Goal: Use online tool/utility: Utilize a website feature to perform a specific function

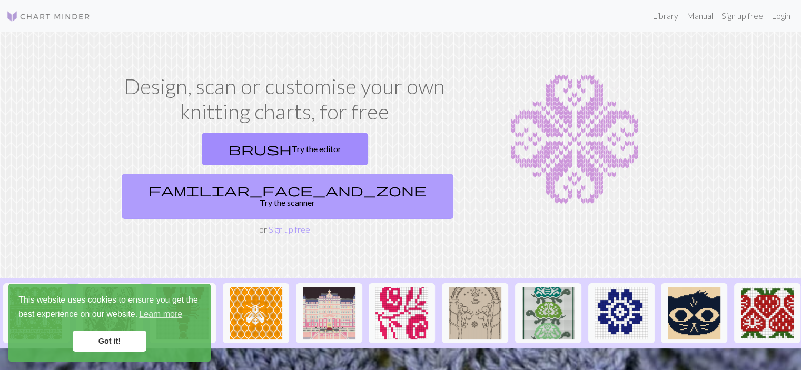
click at [362, 174] on link "familiar_face_and_zone Try the scanner" at bounding box center [288, 196] width 332 height 45
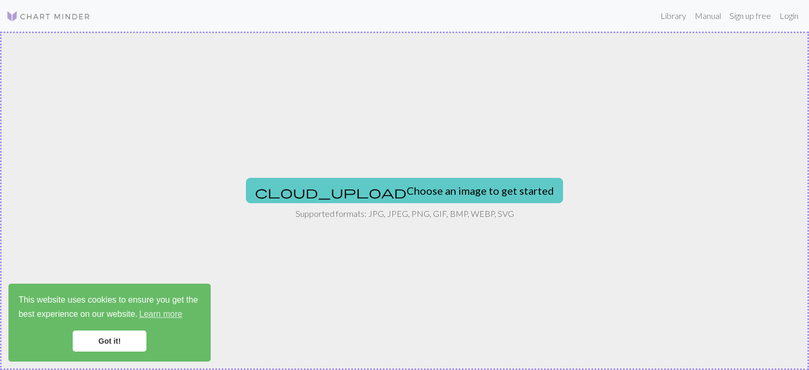
click at [346, 190] on button "cloud_upload Choose an image to get started" at bounding box center [404, 190] width 317 height 25
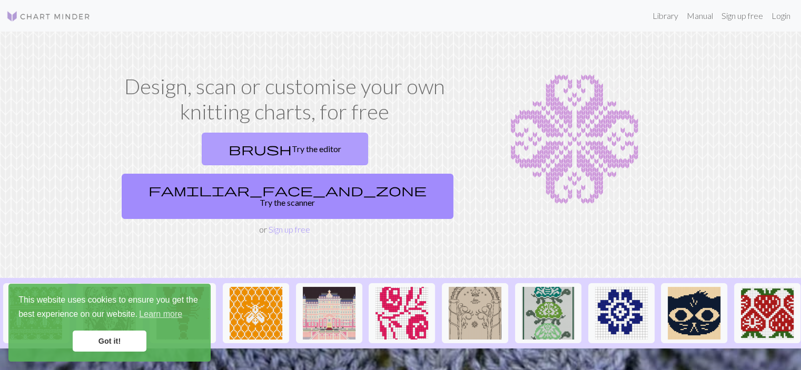
click at [217, 147] on link "brush Try the editor" at bounding box center [285, 149] width 166 height 33
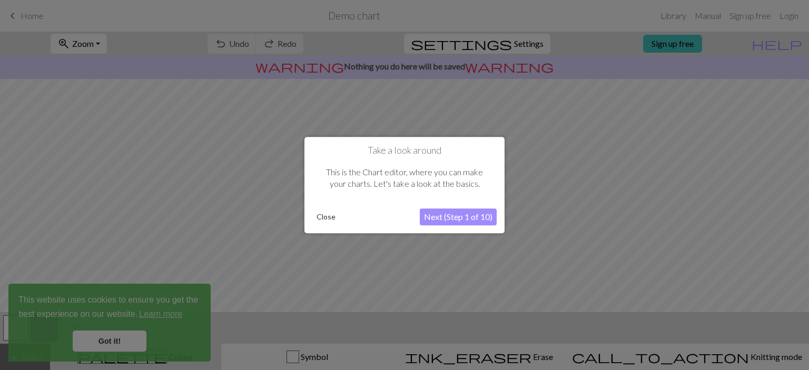
click at [468, 218] on button "Next (Step 1 of 10)" at bounding box center [458, 217] width 77 height 17
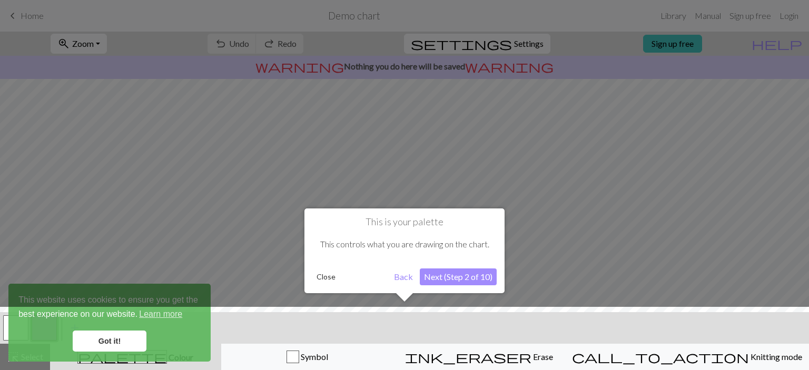
click at [451, 276] on button "Next (Step 2 of 10)" at bounding box center [458, 277] width 77 height 17
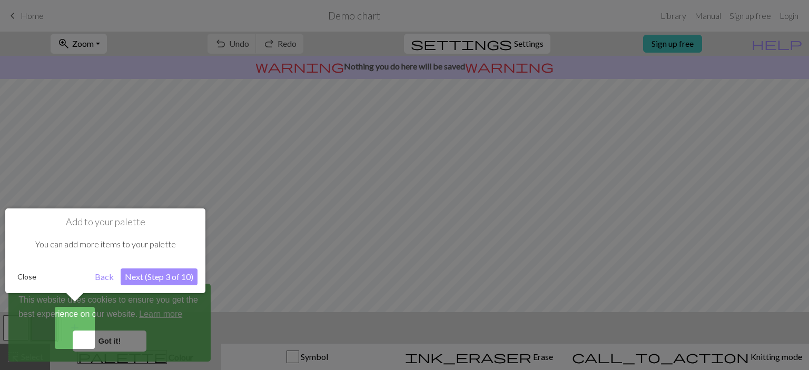
click at [156, 279] on button "Next (Step 3 of 10)" at bounding box center [159, 277] width 77 height 17
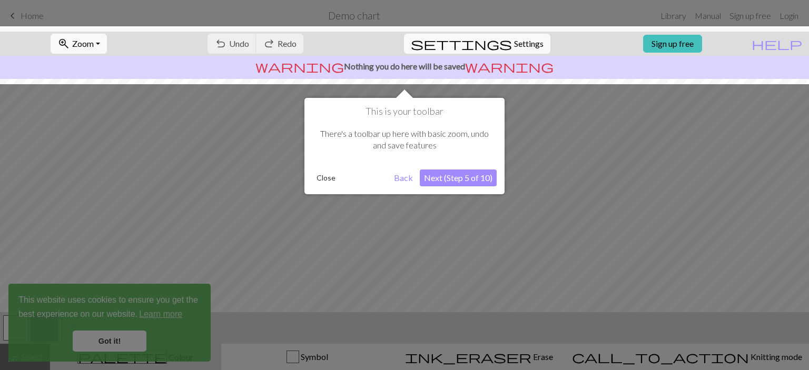
click at [457, 175] on button "Next (Step 5 of 10)" at bounding box center [458, 178] width 77 height 17
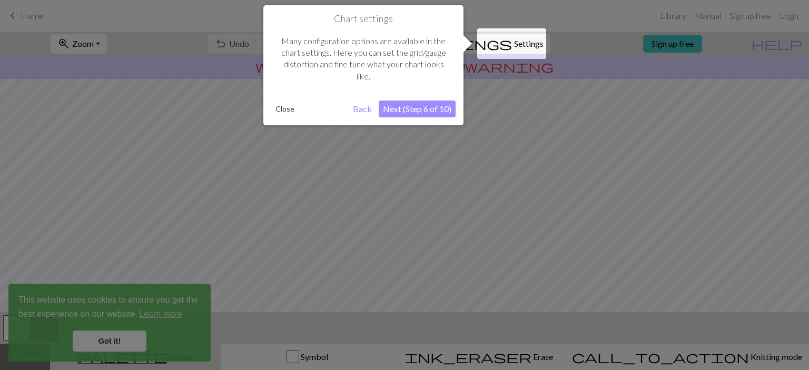
click at [436, 105] on button "Next (Step 6 of 10)" at bounding box center [417, 109] width 77 height 17
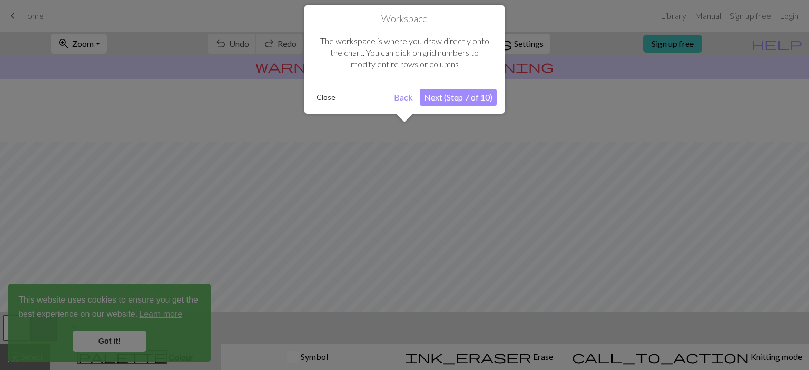
scroll to position [63, 0]
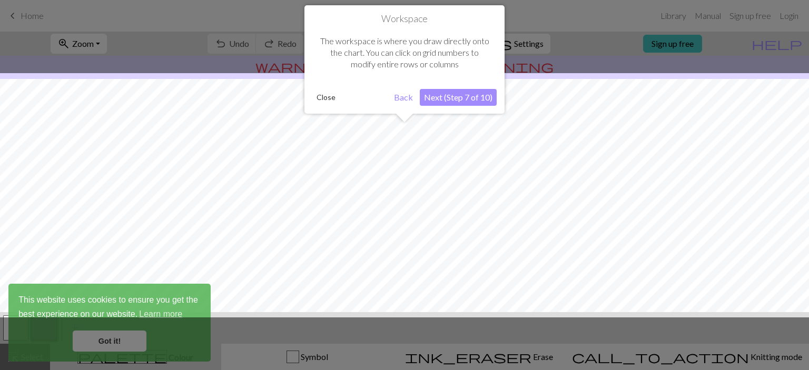
click at [461, 96] on button "Next (Step 7 of 10)" at bounding box center [458, 97] width 77 height 17
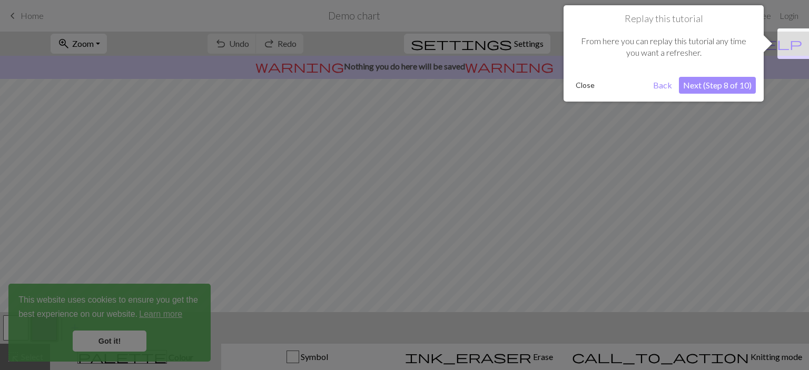
click at [699, 86] on button "Next (Step 8 of 10)" at bounding box center [717, 85] width 77 height 17
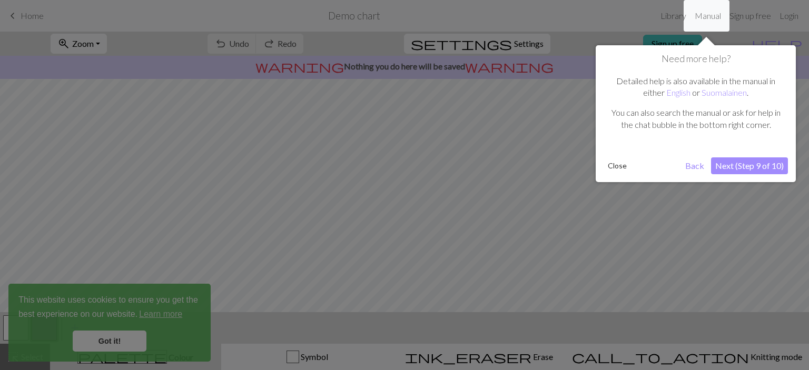
click at [736, 165] on button "Next (Step 9 of 10)" at bounding box center [749, 165] width 77 height 17
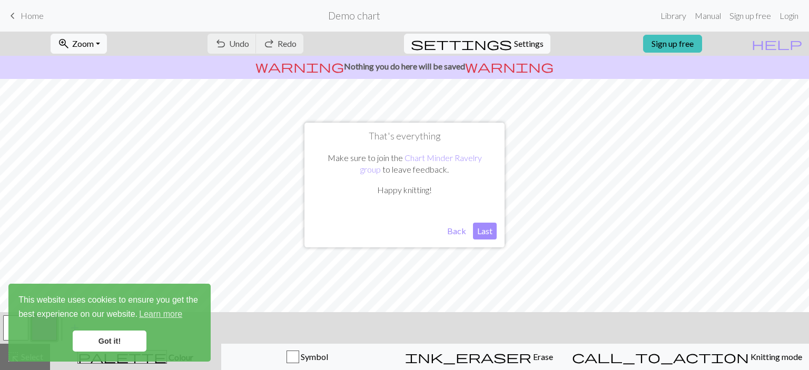
click at [485, 229] on button "Last" at bounding box center [485, 231] width 24 height 17
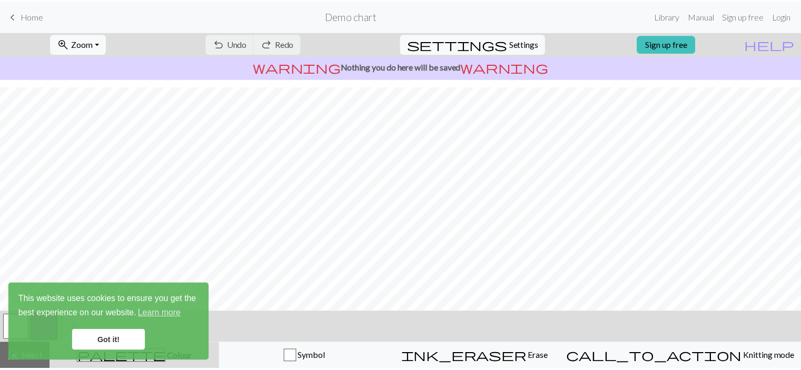
scroll to position [158, 0]
